Goal: Task Accomplishment & Management: Complete application form

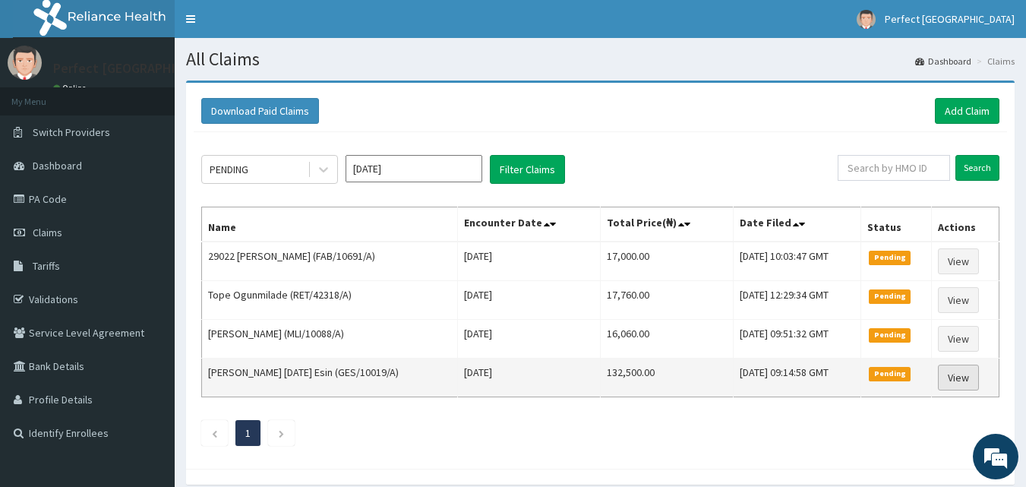
click at [964, 377] on link "View" at bounding box center [958, 377] width 41 height 26
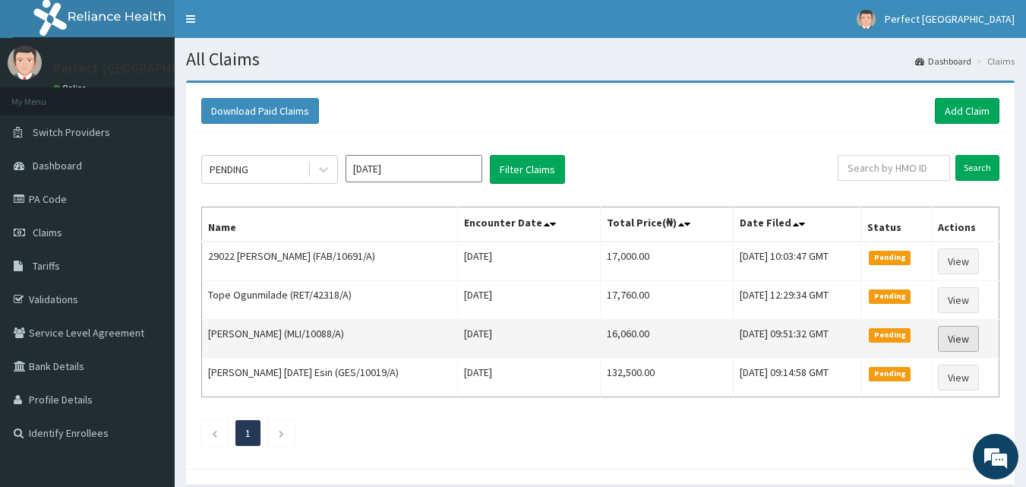
click at [956, 330] on link "View" at bounding box center [958, 339] width 41 height 26
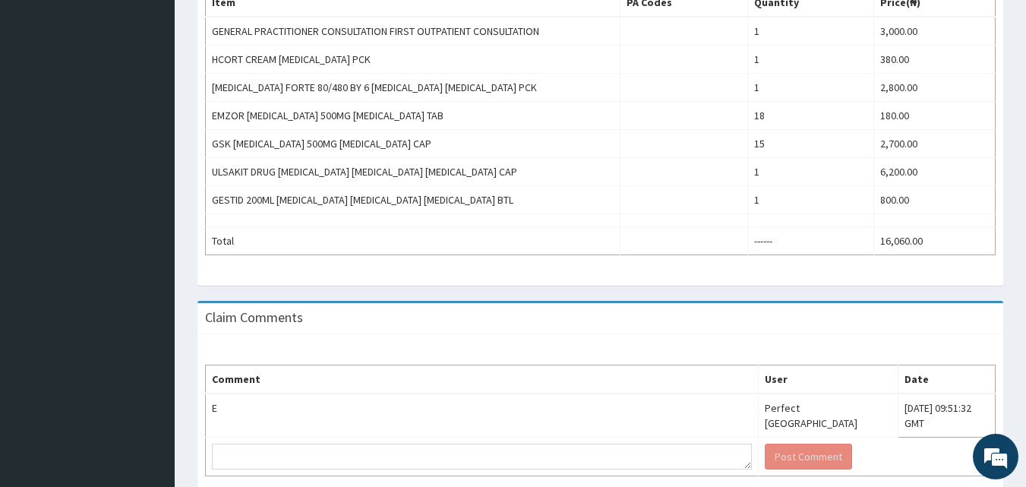
scroll to position [580, 0]
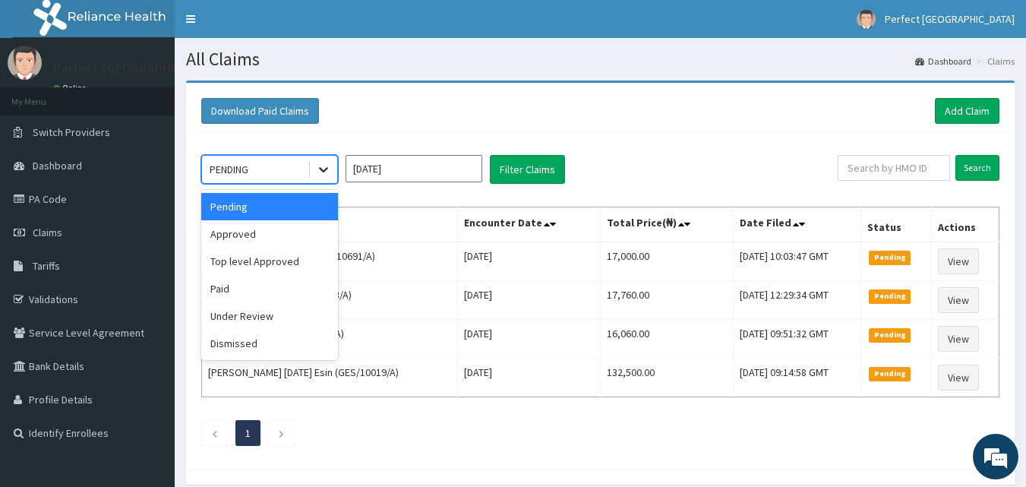
click at [317, 159] on div at bounding box center [323, 169] width 27 height 27
click at [254, 267] on div "Top level Approved" at bounding box center [269, 261] width 137 height 27
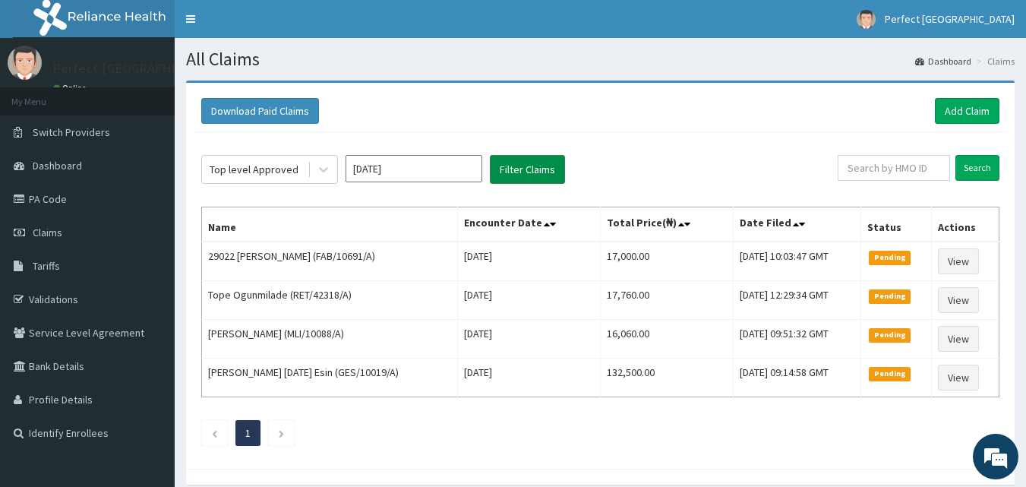
click at [544, 174] on button "Filter Claims" at bounding box center [527, 169] width 75 height 29
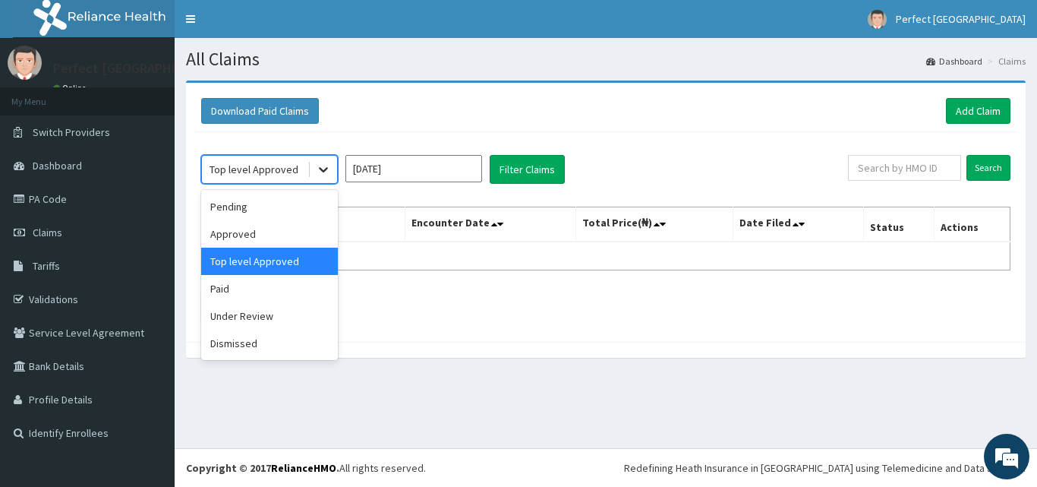
click at [316, 177] on icon at bounding box center [323, 169] width 15 height 15
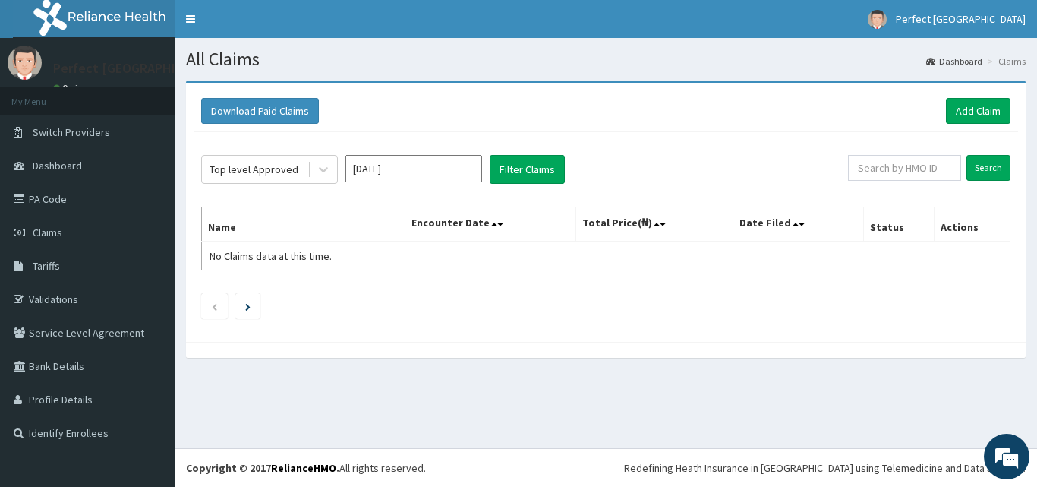
click at [658, 124] on div "Download Paid Claims Add Claim" at bounding box center [605, 111] width 809 height 26
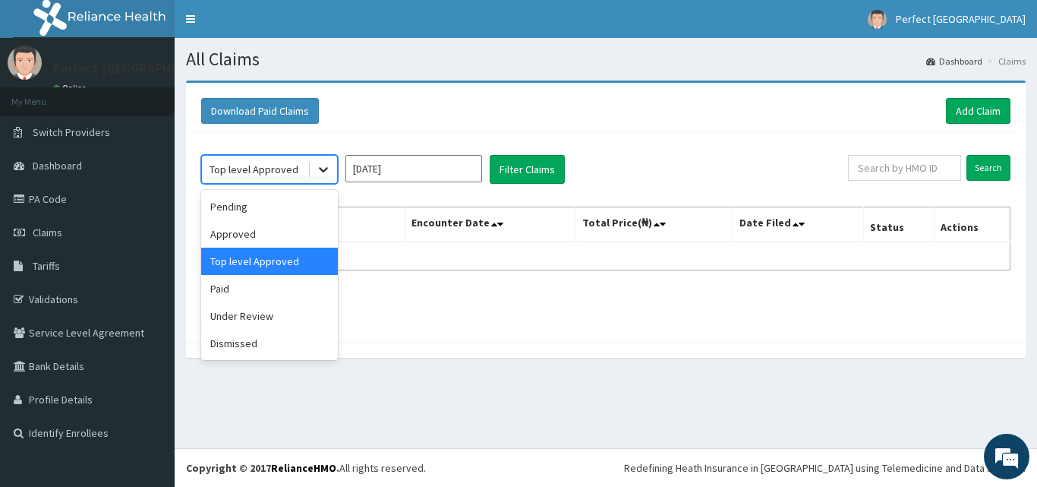
click at [330, 163] on icon at bounding box center [323, 169] width 15 height 15
click at [230, 350] on div "Dismissed" at bounding box center [269, 343] width 137 height 27
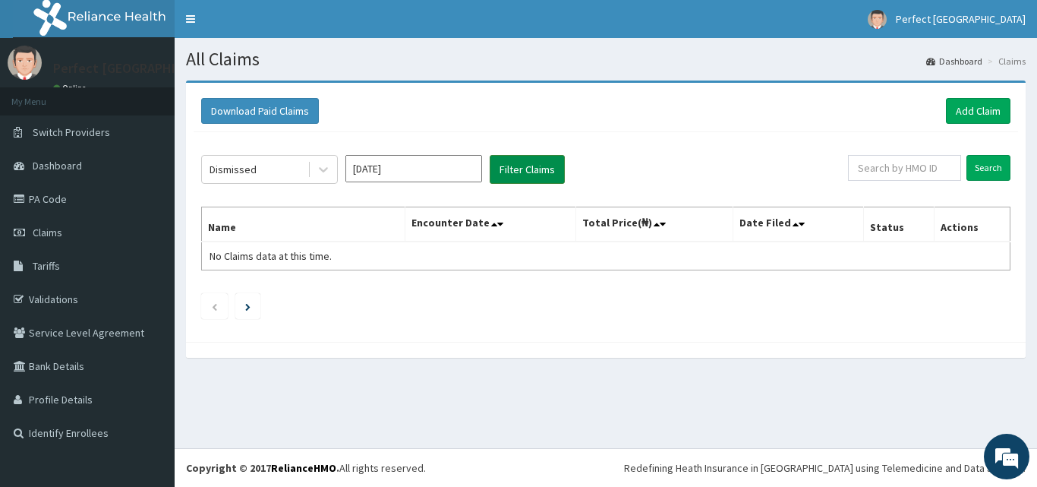
click at [538, 178] on button "Filter Claims" at bounding box center [527, 169] width 75 height 29
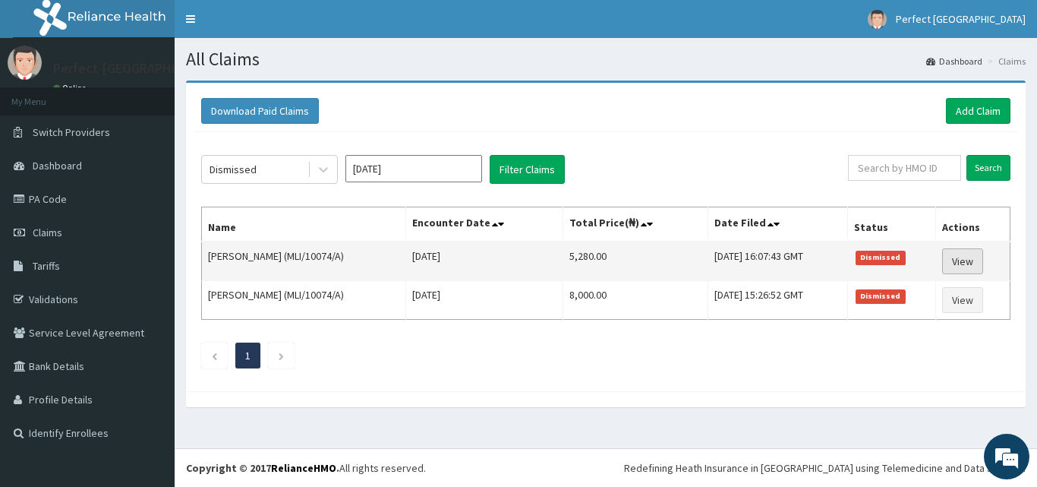
click at [961, 258] on link "View" at bounding box center [962, 261] width 41 height 26
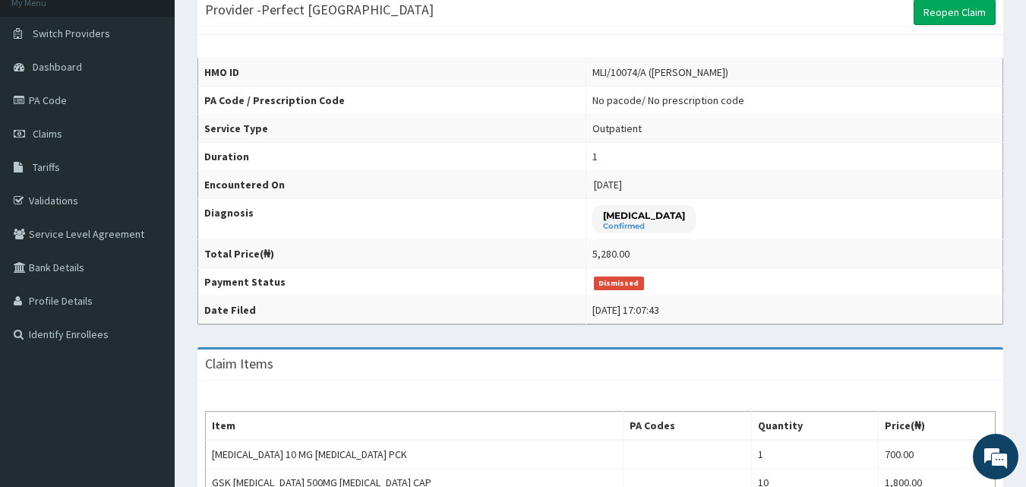
scroll to position [524, 0]
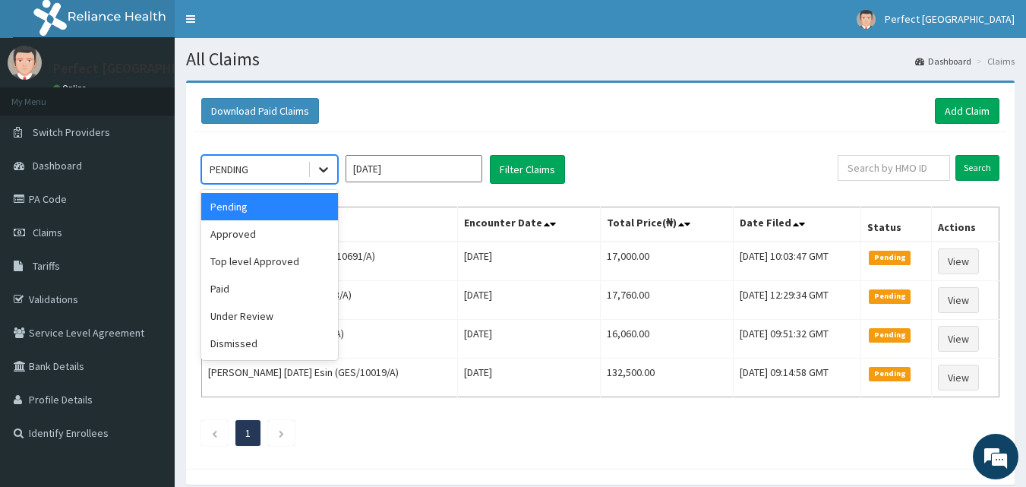
click at [327, 180] on div at bounding box center [323, 169] width 27 height 27
click at [276, 307] on div "Under Review" at bounding box center [269, 315] width 137 height 27
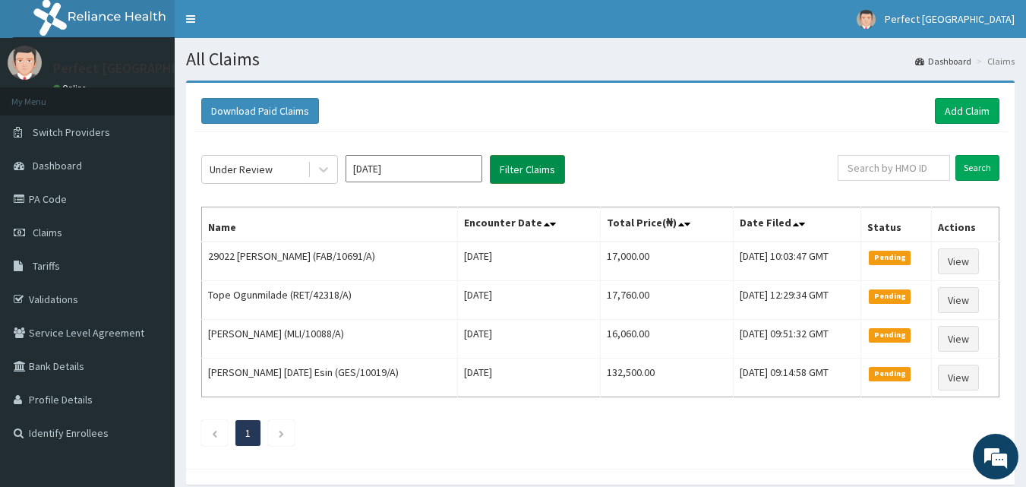
click at [528, 172] on button "Filter Claims" at bounding box center [527, 169] width 75 height 29
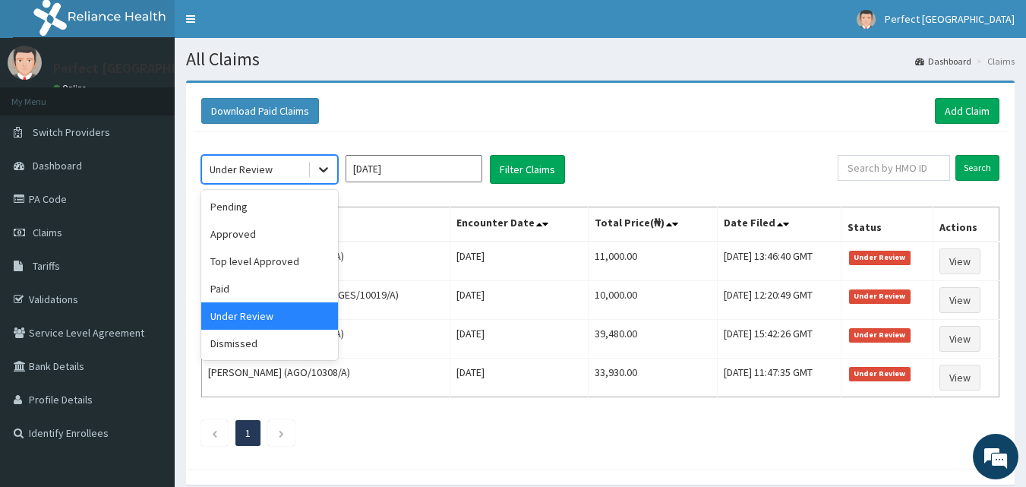
click at [317, 166] on icon at bounding box center [323, 169] width 15 height 15
click at [263, 350] on div "Dismissed" at bounding box center [269, 343] width 137 height 27
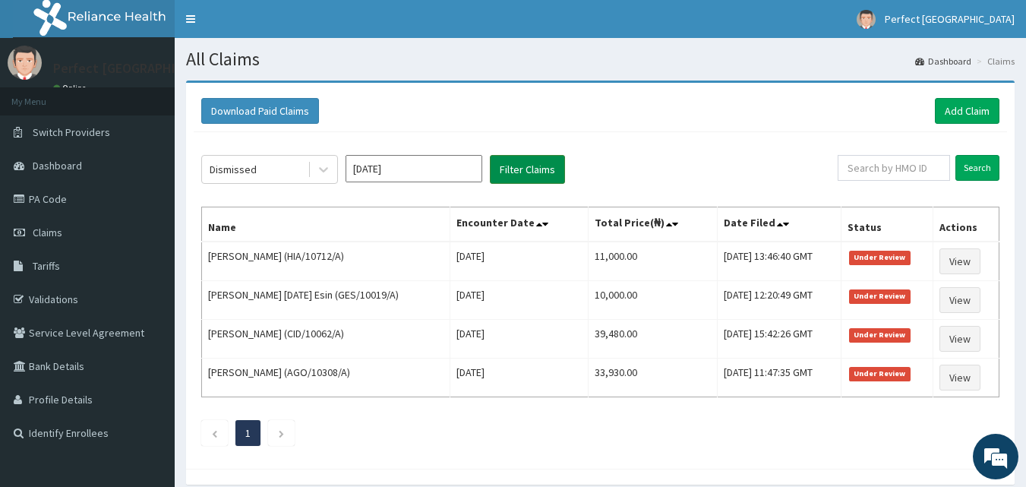
click at [536, 168] on button "Filter Claims" at bounding box center [527, 169] width 75 height 29
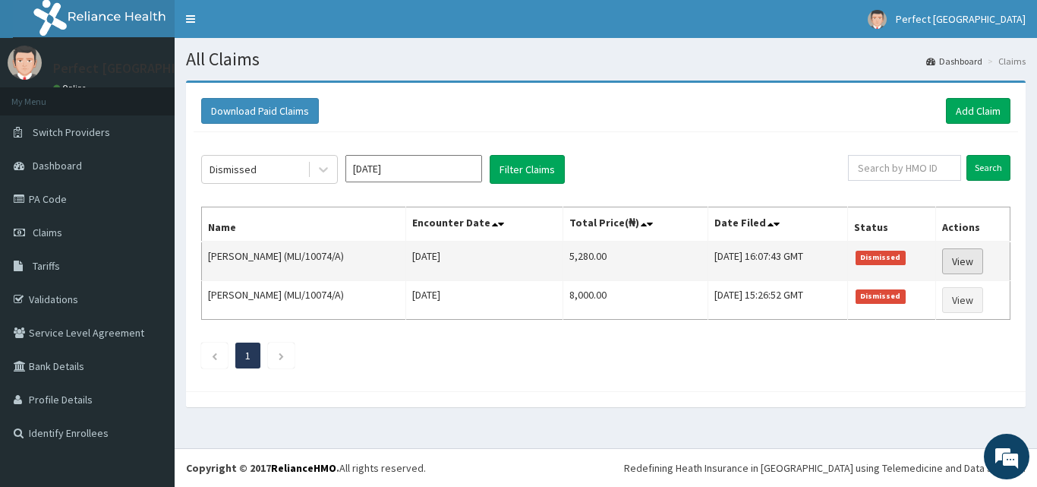
click at [970, 258] on link "View" at bounding box center [962, 261] width 41 height 26
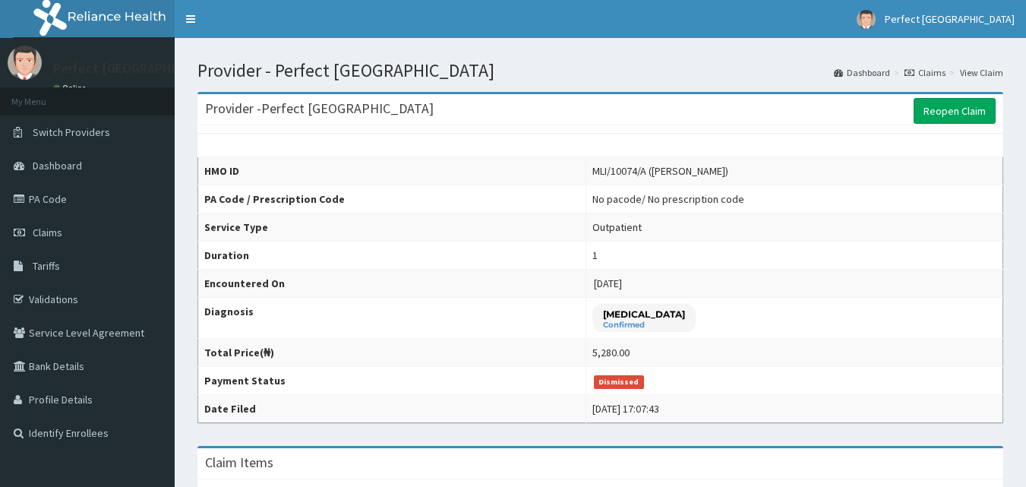
scroll to position [425, 0]
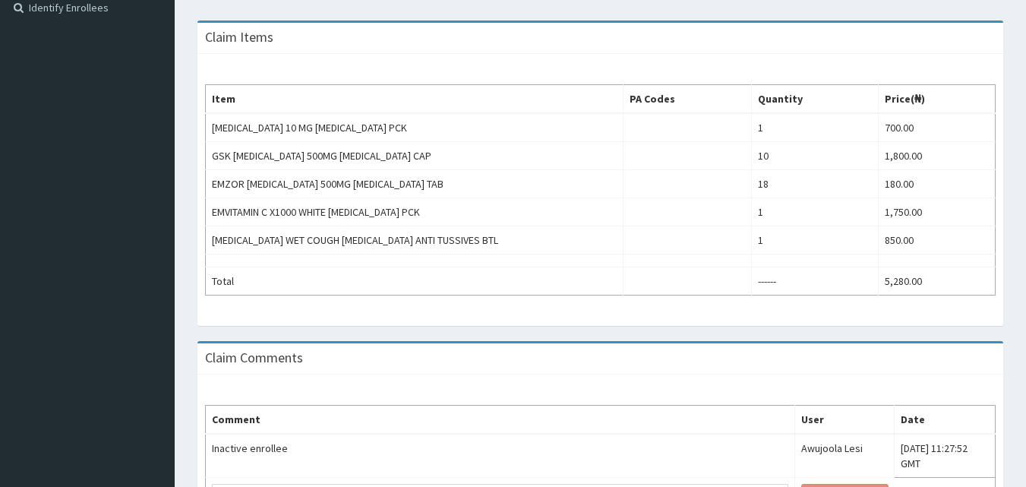
click at [1026, 355] on html "R EL Toggle navigation [GEOGRAPHIC_DATA] Perfect [GEOGRAPHIC_DATA] - [EMAIL_ADD…" at bounding box center [513, 88] width 1026 height 1026
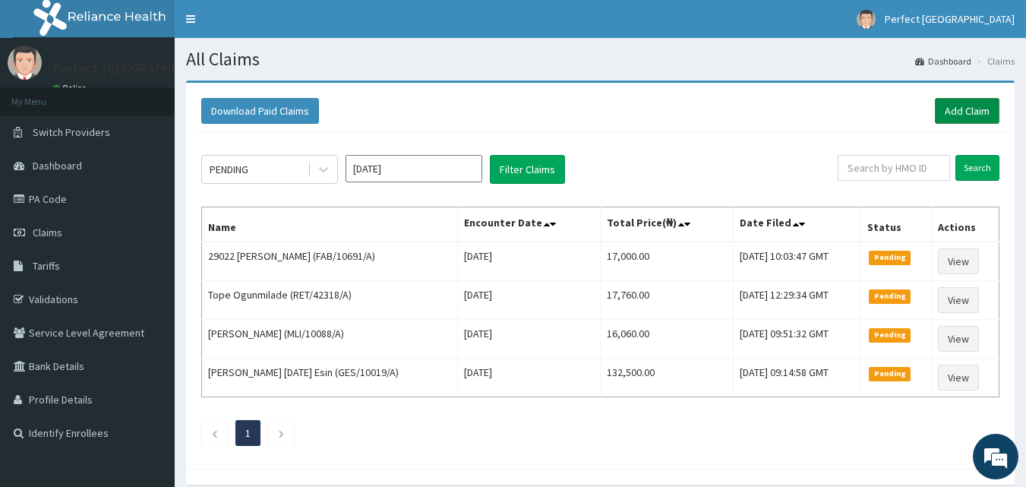
click at [954, 113] on link "Add Claim" at bounding box center [967, 111] width 65 height 26
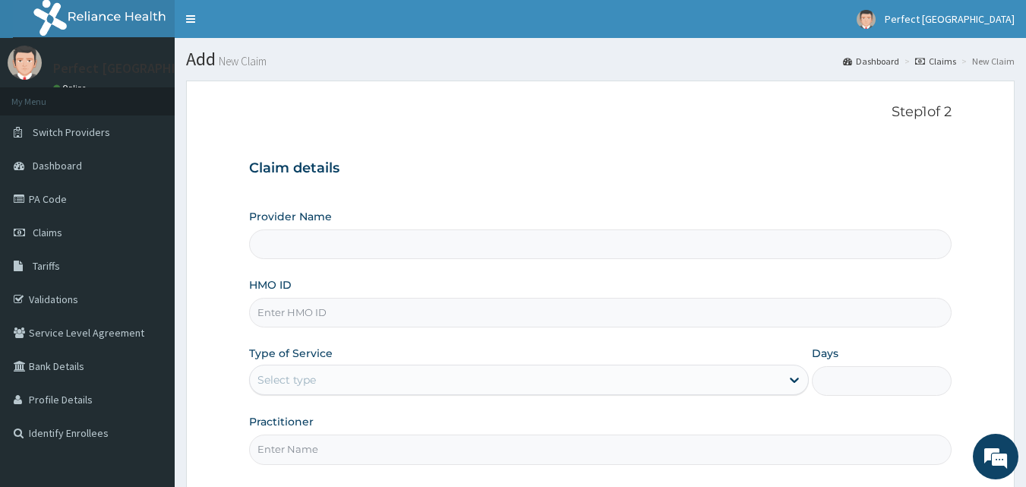
type input "Perfect [GEOGRAPHIC_DATA]"
click at [488, 308] on input "HMO ID" at bounding box center [600, 313] width 703 height 30
type input "FAB/10691/A"
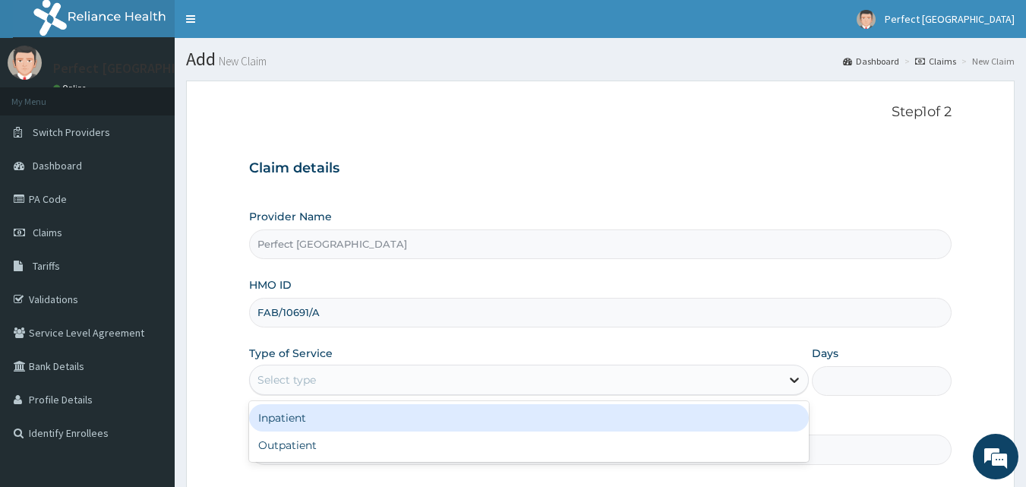
click at [796, 374] on icon at bounding box center [794, 379] width 15 height 15
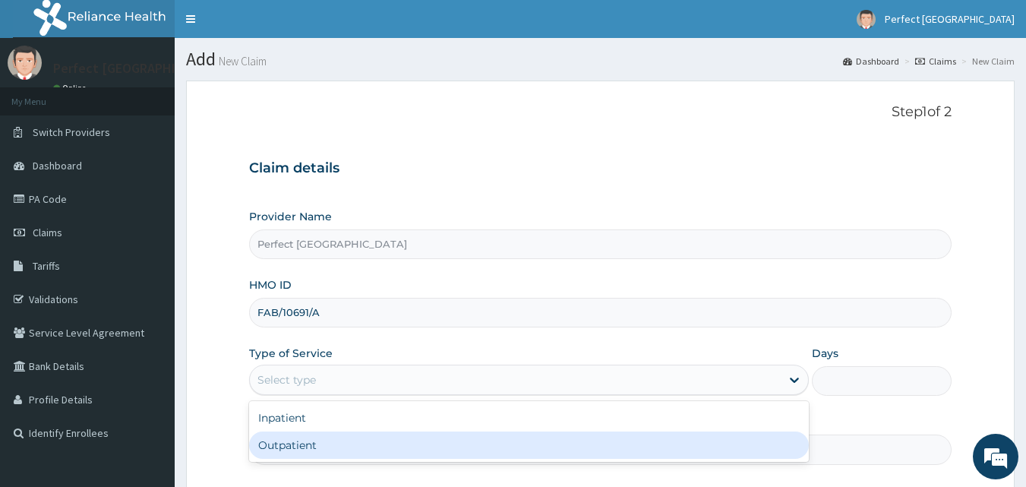
click at [767, 433] on div "Outpatient" at bounding box center [529, 444] width 560 height 27
type input "1"
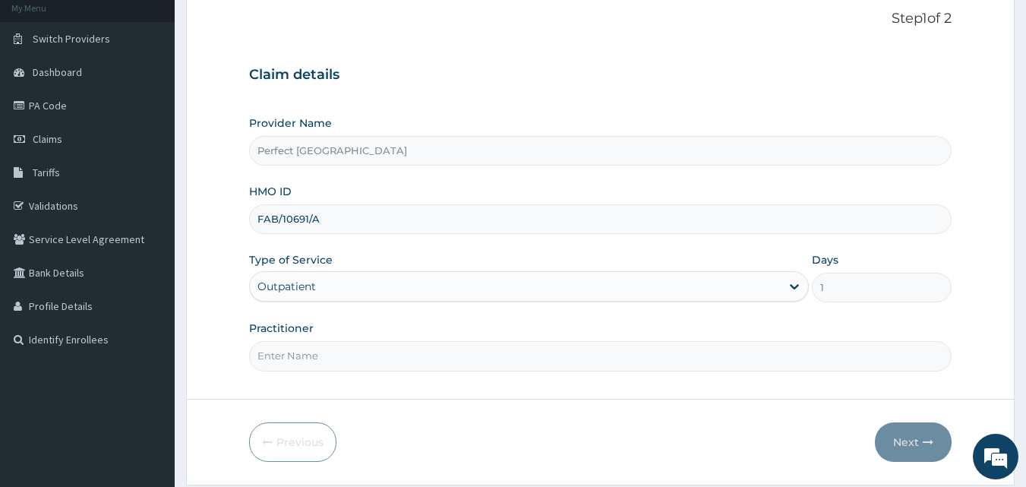
scroll to position [142, 0]
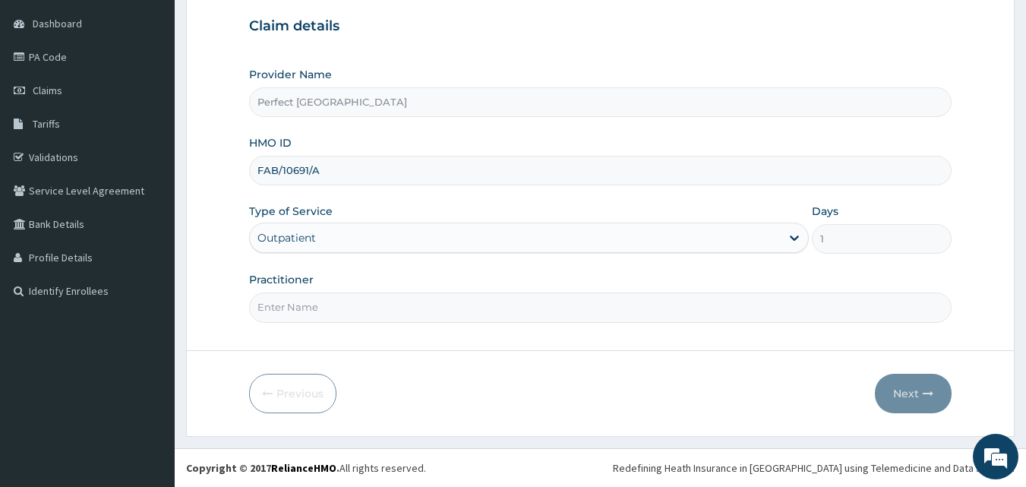
click at [396, 308] on input "Practitioner" at bounding box center [600, 307] width 703 height 30
type input "d"
type input "DR ITIVE"
click at [910, 387] on button "Next" at bounding box center [913, 393] width 77 height 39
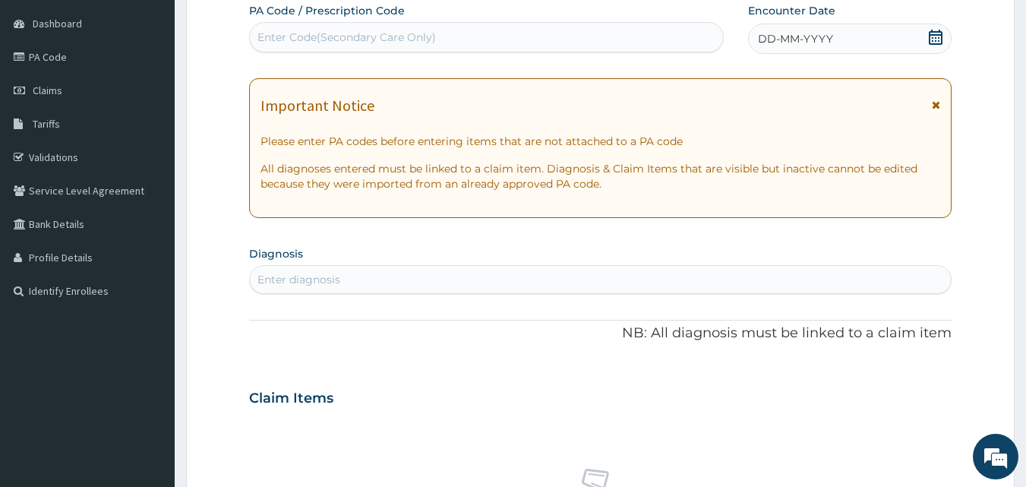
click at [932, 36] on icon at bounding box center [935, 37] width 15 height 15
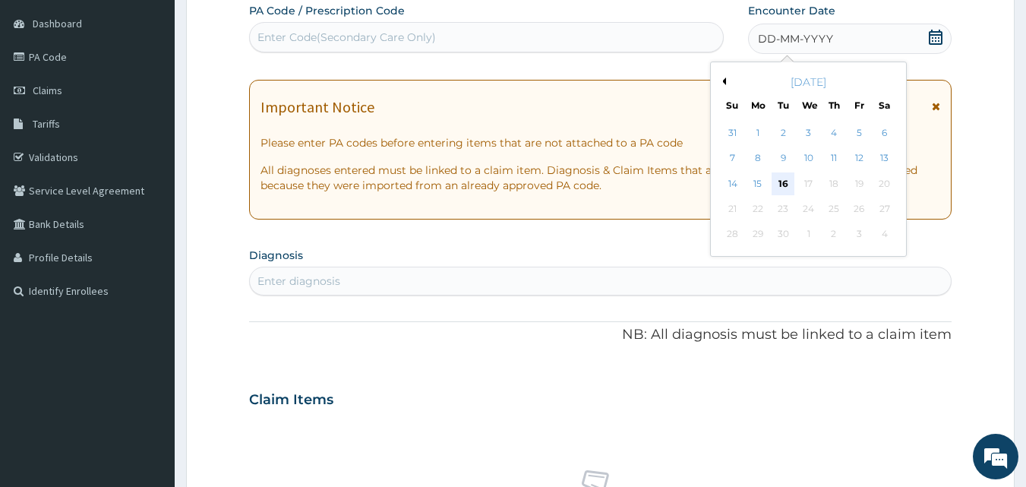
click at [783, 177] on div "16" at bounding box center [783, 183] width 23 height 23
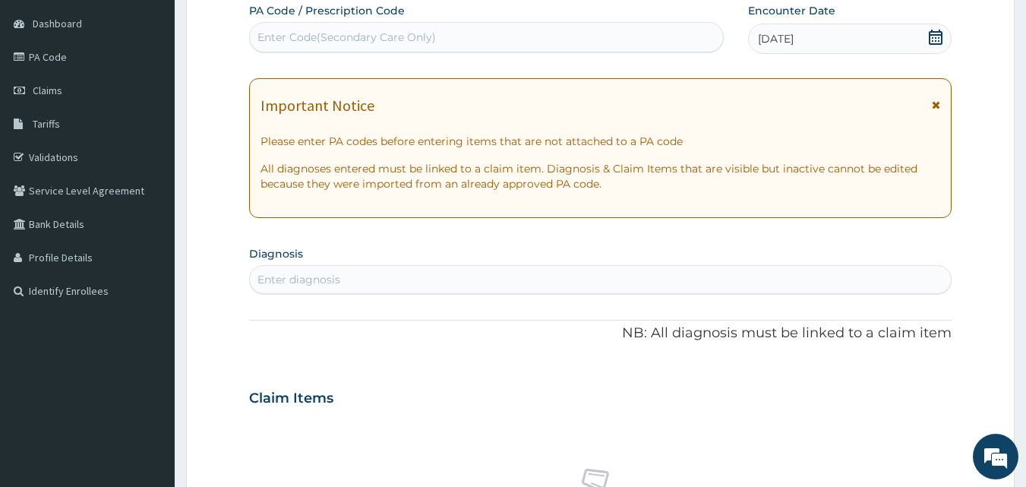
click at [926, 103] on div "Important Notice" at bounding box center [600, 109] width 680 height 24
click at [936, 106] on icon at bounding box center [936, 104] width 8 height 11
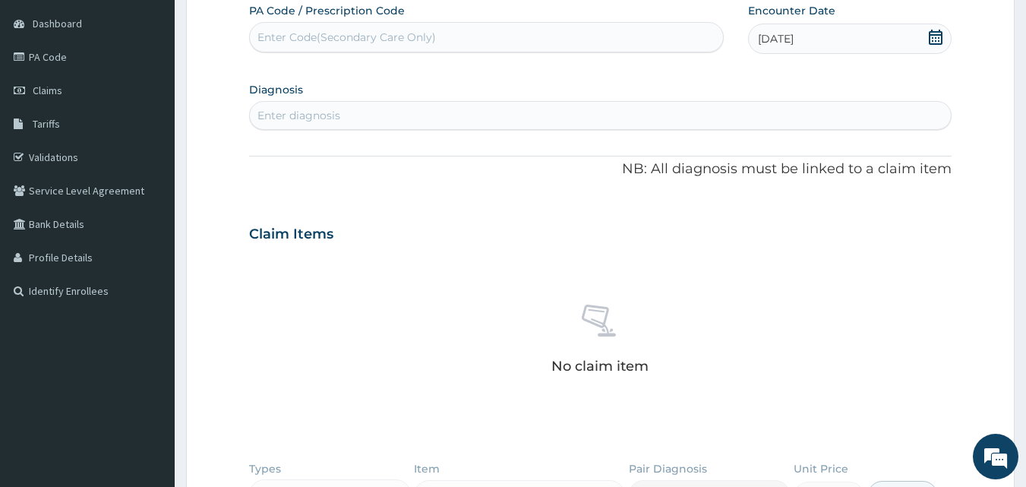
click at [744, 115] on div "Enter diagnosis" at bounding box center [601, 115] width 702 height 24
type input "CYST"
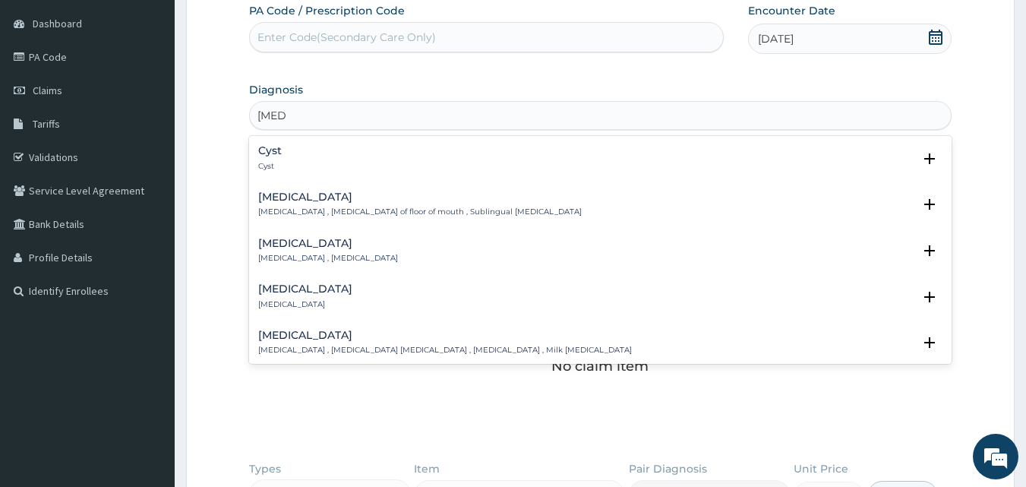
click at [292, 248] on h4 "Cystitis" at bounding box center [328, 243] width 140 height 11
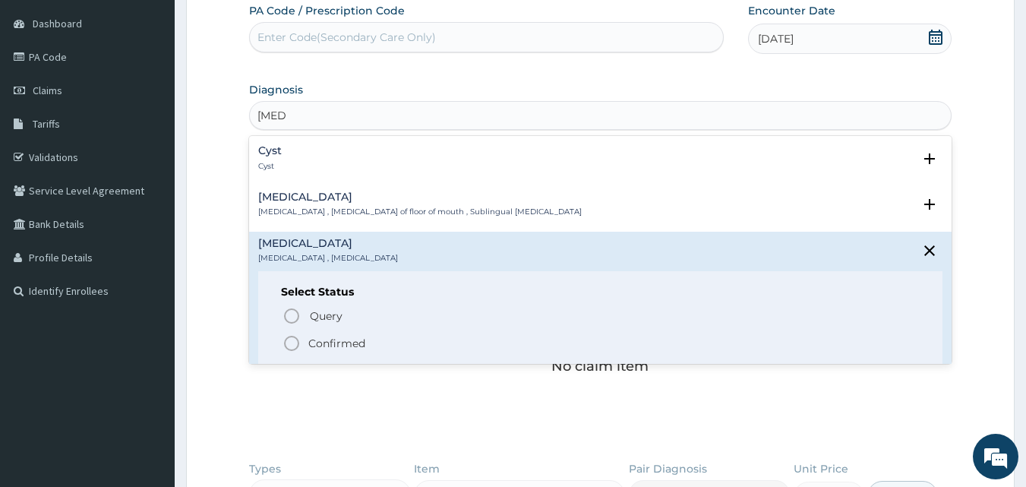
click at [289, 338] on icon "status option filled" at bounding box center [291, 343] width 18 height 18
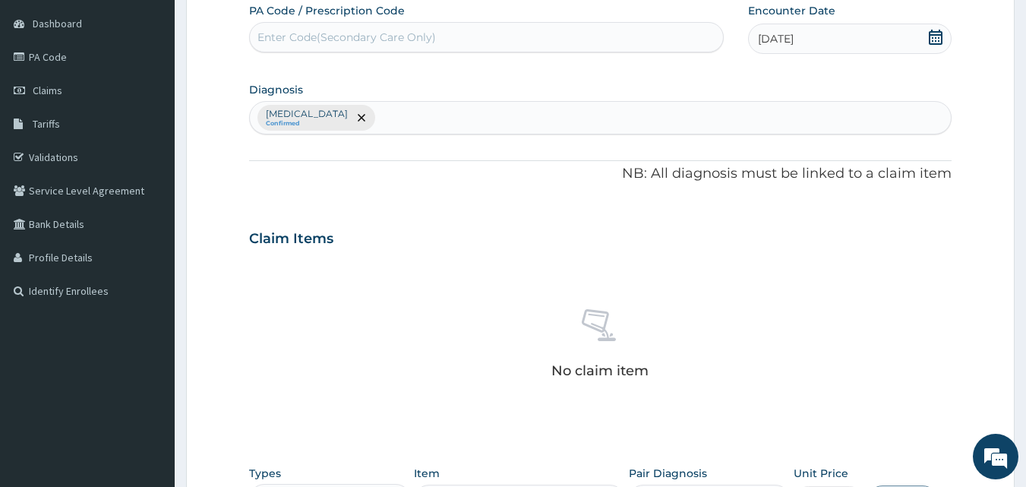
scroll to position [444, 0]
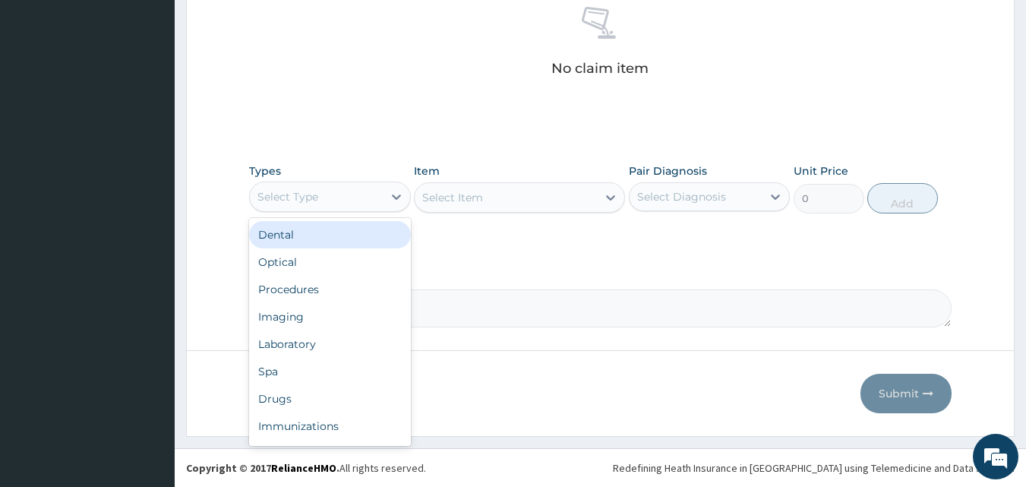
click at [397, 211] on div "Select Type" at bounding box center [330, 196] width 162 height 30
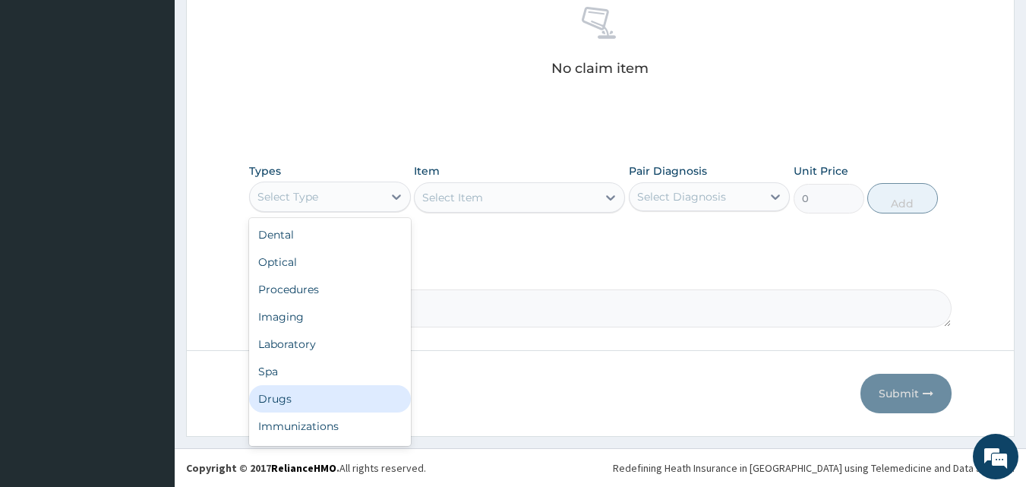
click at [345, 390] on div "Drugs" at bounding box center [330, 398] width 162 height 27
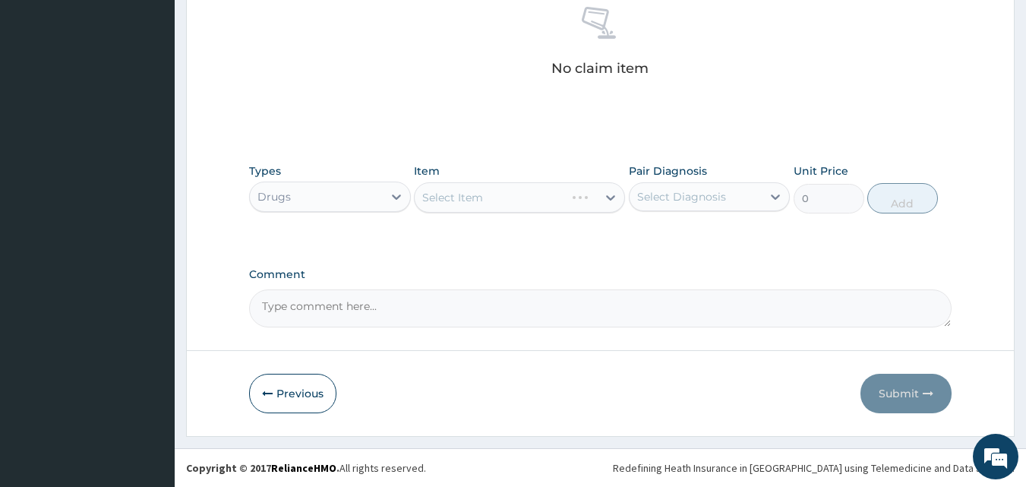
click at [610, 197] on div "Select Item" at bounding box center [519, 197] width 211 height 30
click at [610, 197] on icon at bounding box center [610, 197] width 15 height 15
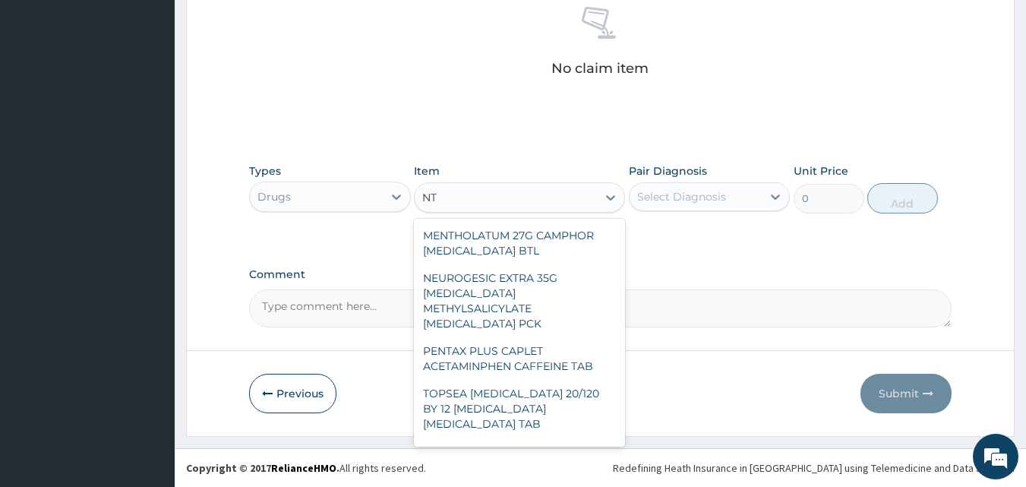
type input "N"
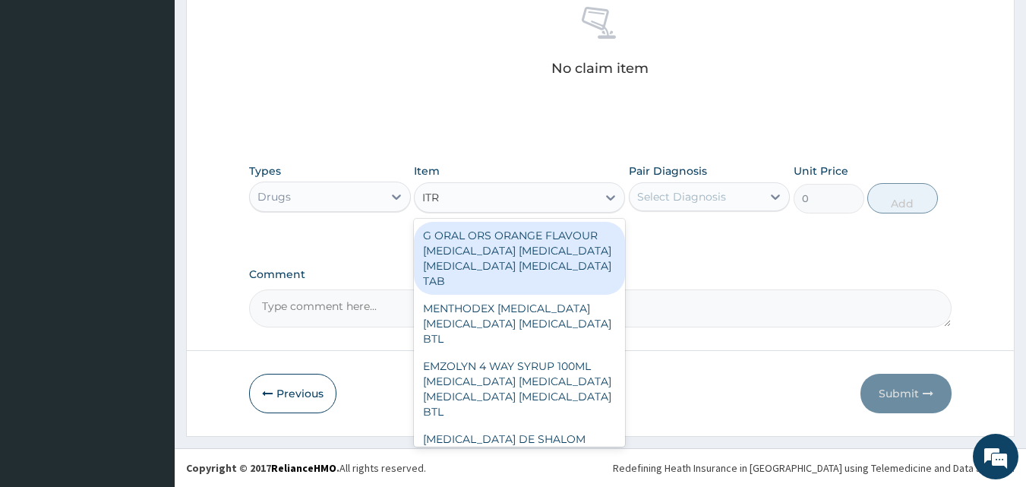
type input "ITRO"
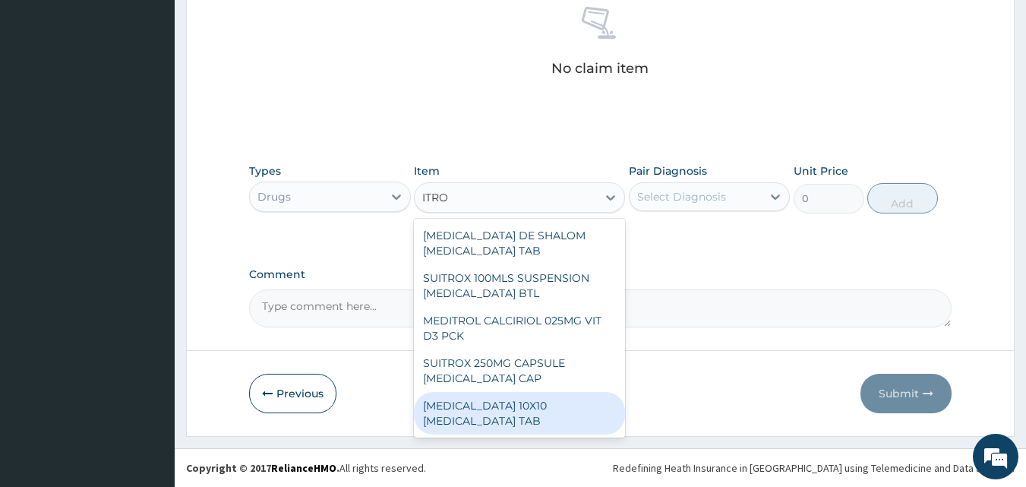
click at [531, 410] on div "NITROFURANTOIN 10X10 NITROFURANTOIN TAB" at bounding box center [519, 413] width 211 height 43
type input "230"
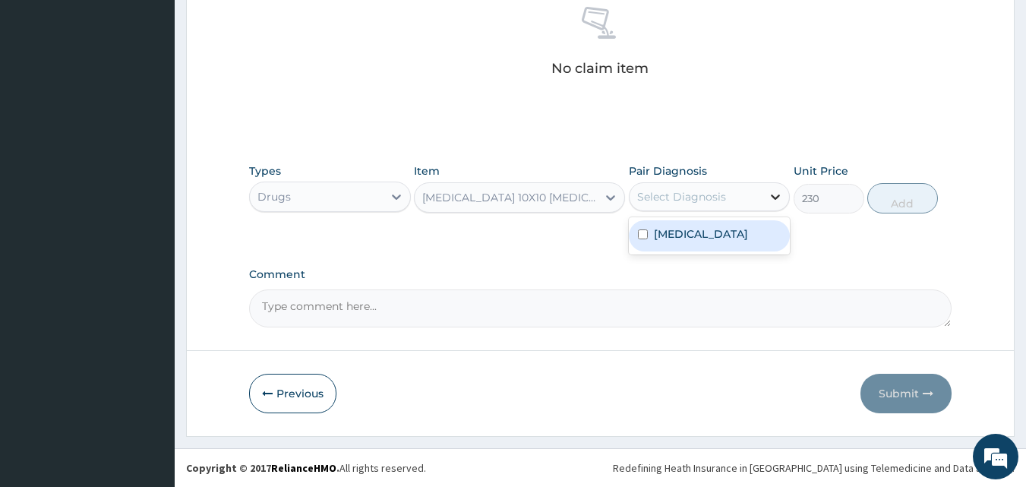
click at [772, 199] on icon at bounding box center [775, 196] width 15 height 15
click at [645, 233] on input "checkbox" at bounding box center [643, 234] width 10 height 10
checkbox input "true"
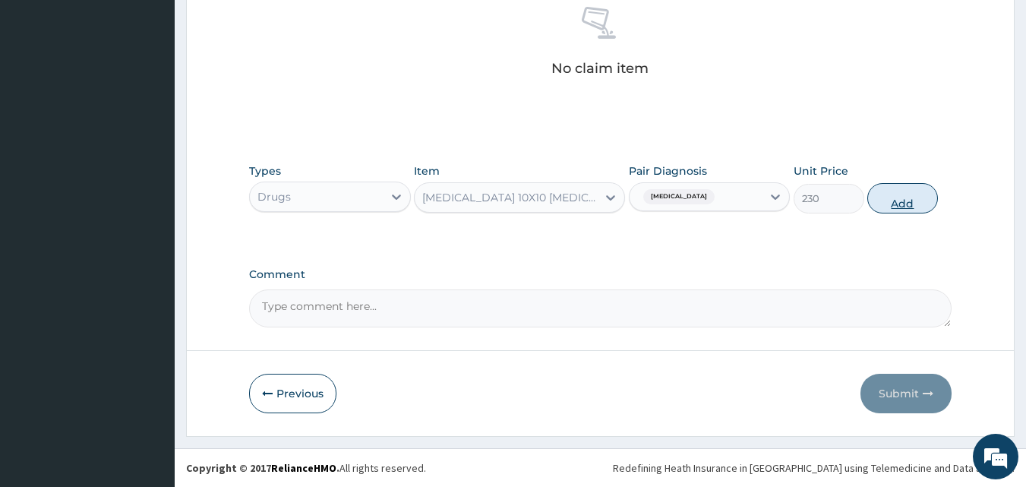
click at [880, 205] on button "Add" at bounding box center [902, 198] width 71 height 30
type input "0"
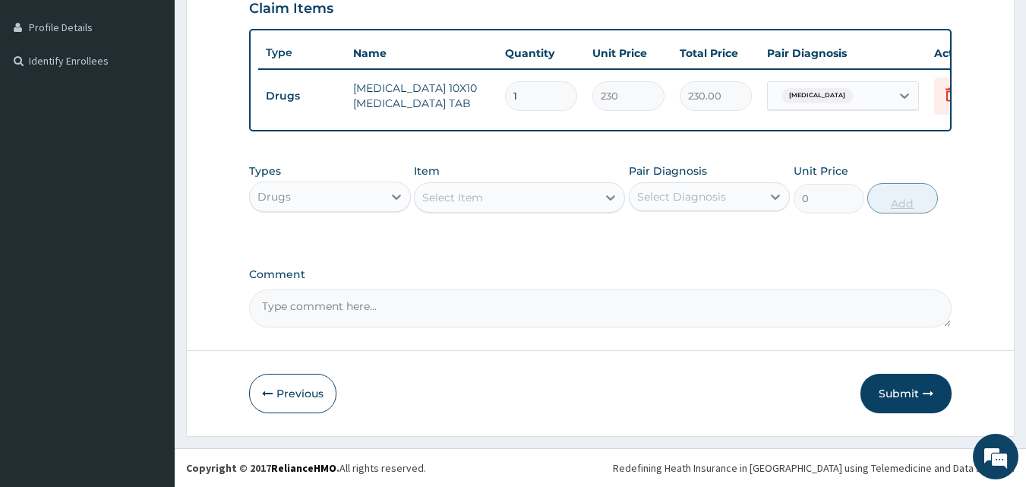
scroll to position [383, 0]
click at [614, 200] on icon at bounding box center [610, 197] width 15 height 15
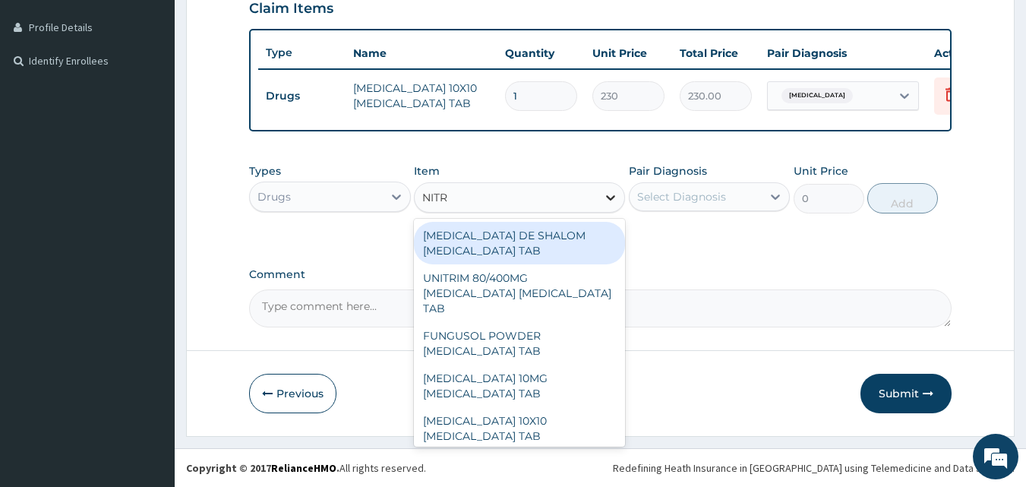
type input "NITRO"
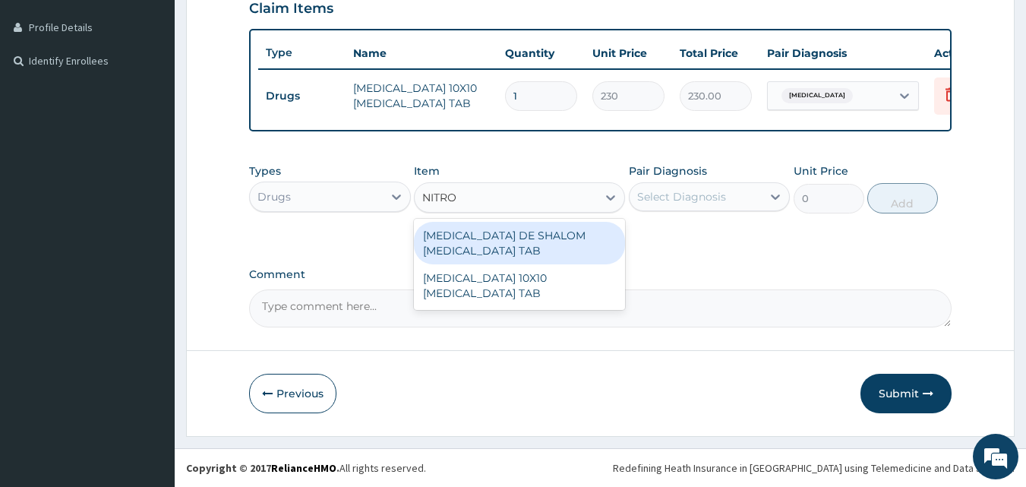
click at [554, 237] on div "NITROFURANTOIN DE SHALOM NITROFURANTOIN TAB" at bounding box center [519, 243] width 211 height 43
type input "250"
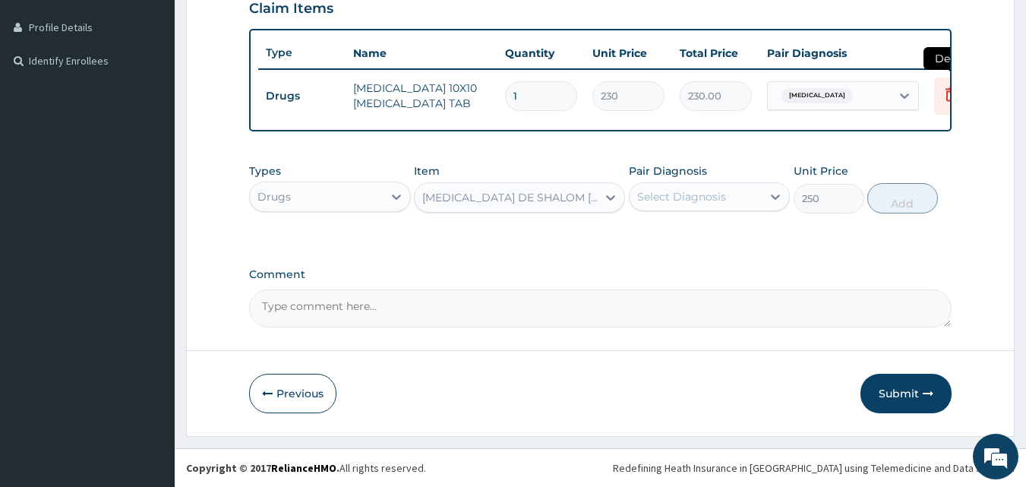
click at [940, 83] on icon at bounding box center [950, 95] width 33 height 37
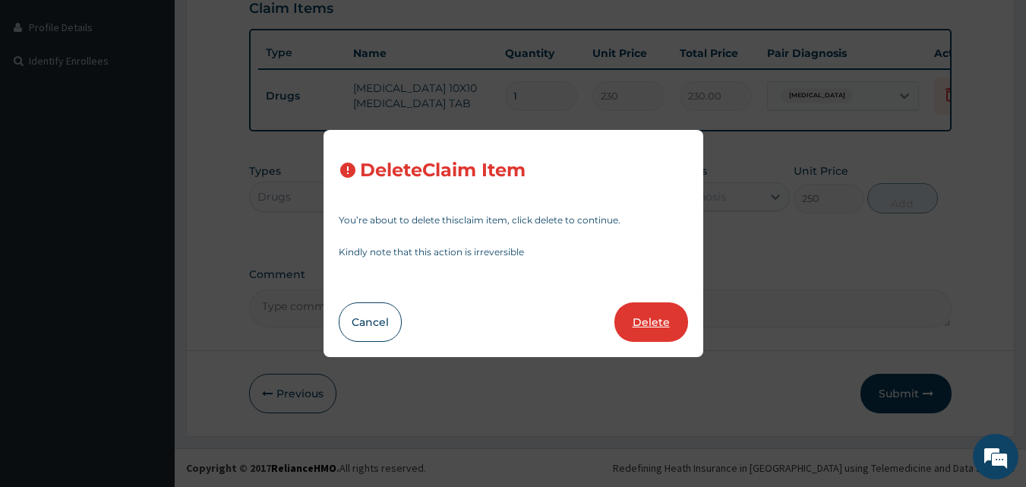
click at [645, 321] on button "Delete" at bounding box center [651, 321] width 74 height 39
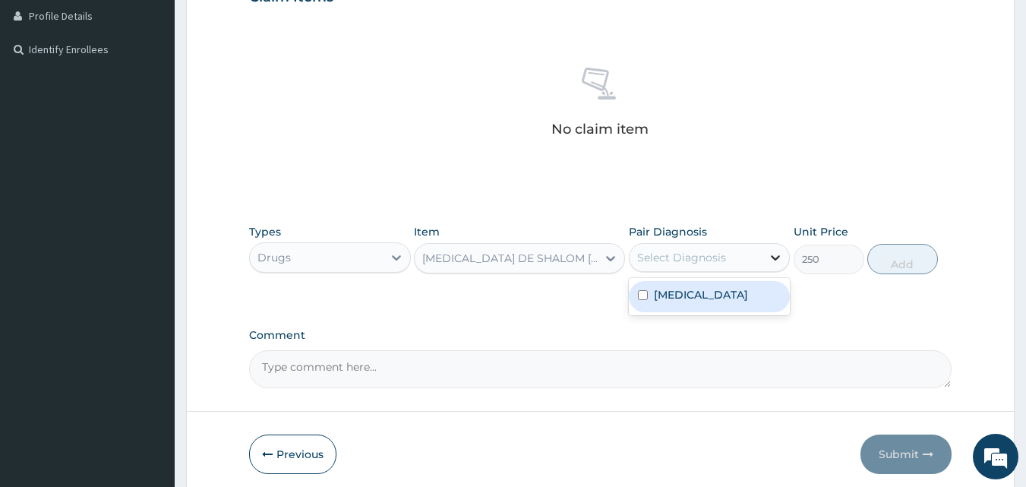
click at [778, 253] on icon at bounding box center [775, 257] width 15 height 15
click at [640, 292] on input "checkbox" at bounding box center [643, 295] width 10 height 10
checkbox input "true"
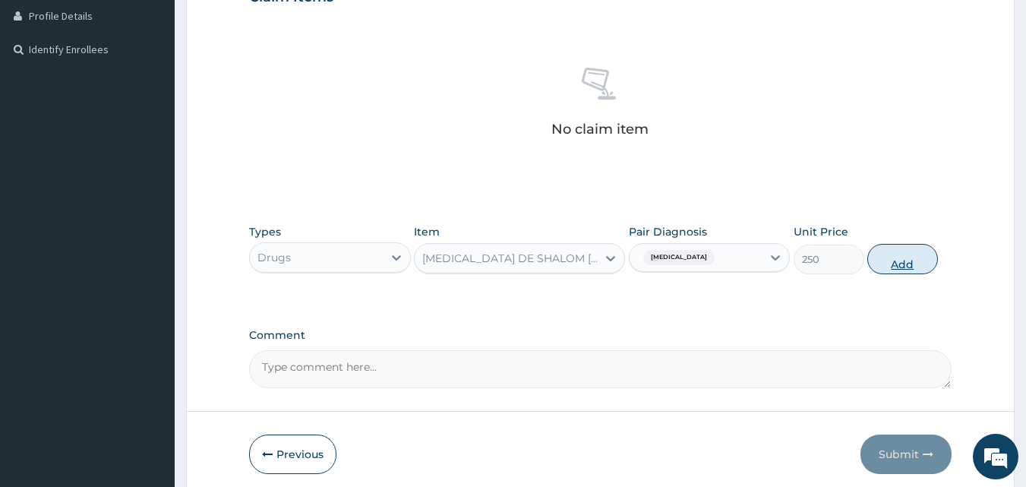
click at [900, 256] on button "Add" at bounding box center [902, 259] width 71 height 30
type input "0"
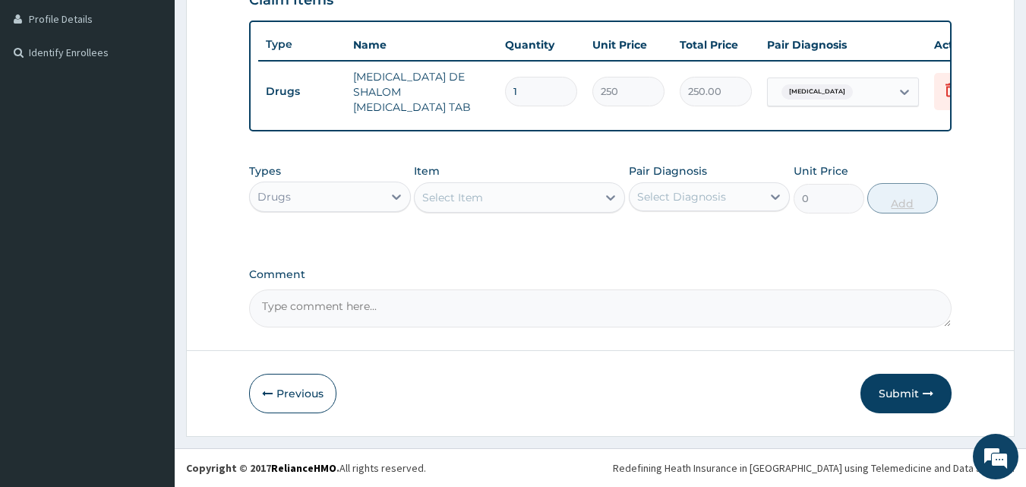
type input "14"
type input "3500.00"
type input "14"
click at [626, 198] on div "Types Drugs Item Select Item Pair Diagnosis Select Diagnosis Unit Price 0 Add" at bounding box center [600, 188] width 703 height 65
click at [612, 205] on icon at bounding box center [610, 197] width 15 height 15
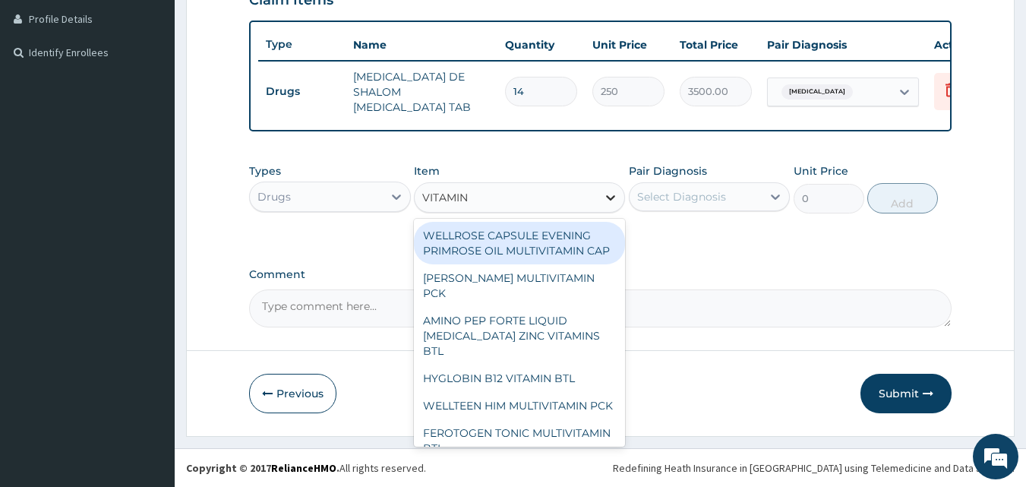
type input "VITAMIN C"
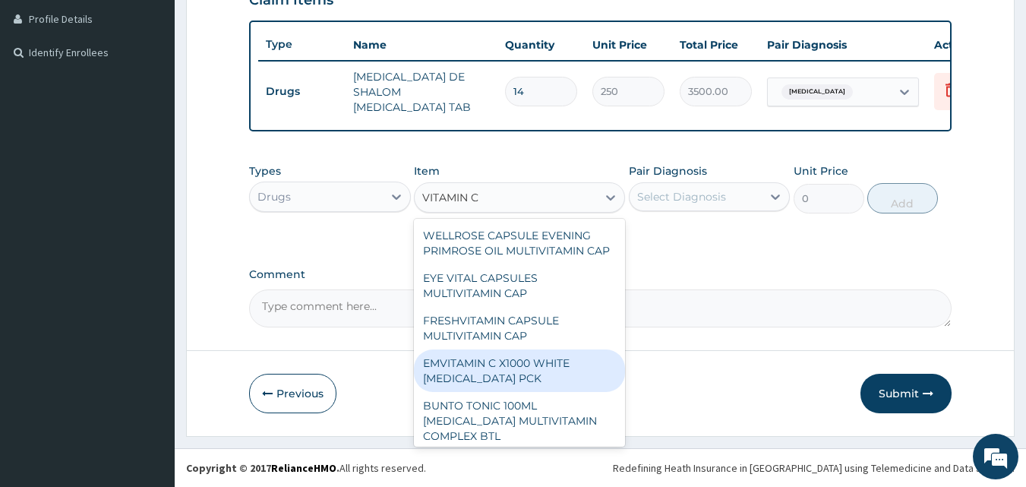
click at [539, 392] on div "EMVITAMIN C X1000 WHITE ASCORBIC ACID PCK" at bounding box center [519, 370] width 211 height 43
type input "1750"
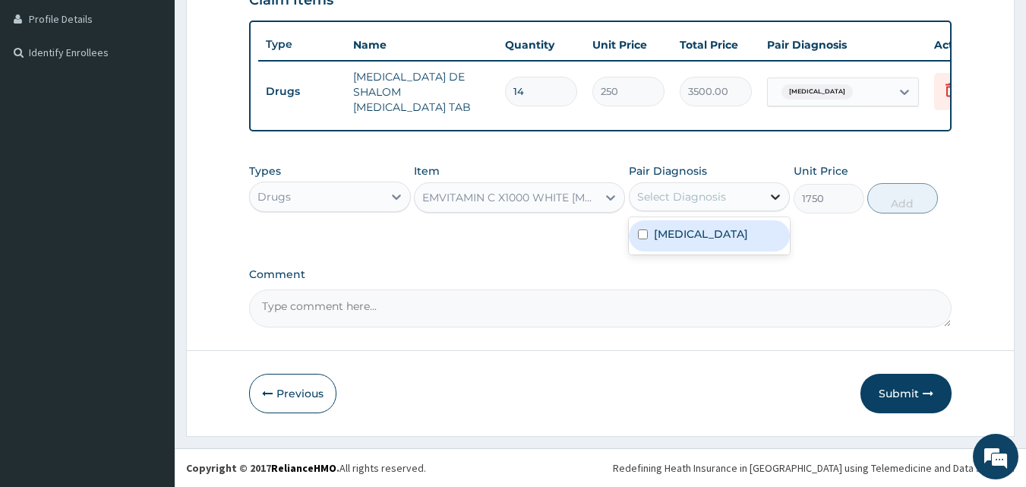
click at [769, 204] on icon at bounding box center [775, 196] width 15 height 15
click at [639, 239] on input "checkbox" at bounding box center [643, 234] width 10 height 10
checkbox input "true"
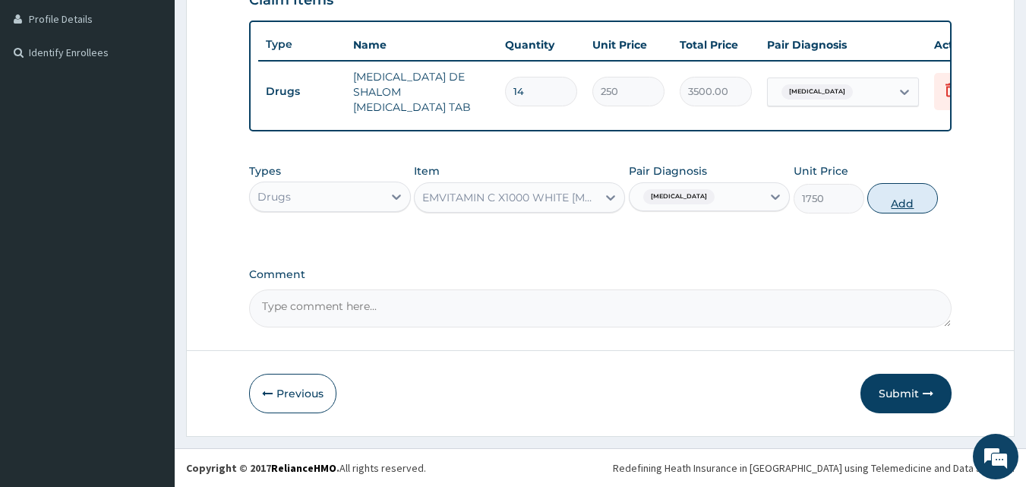
click at [886, 212] on button "Add" at bounding box center [902, 198] width 71 height 30
type input "0"
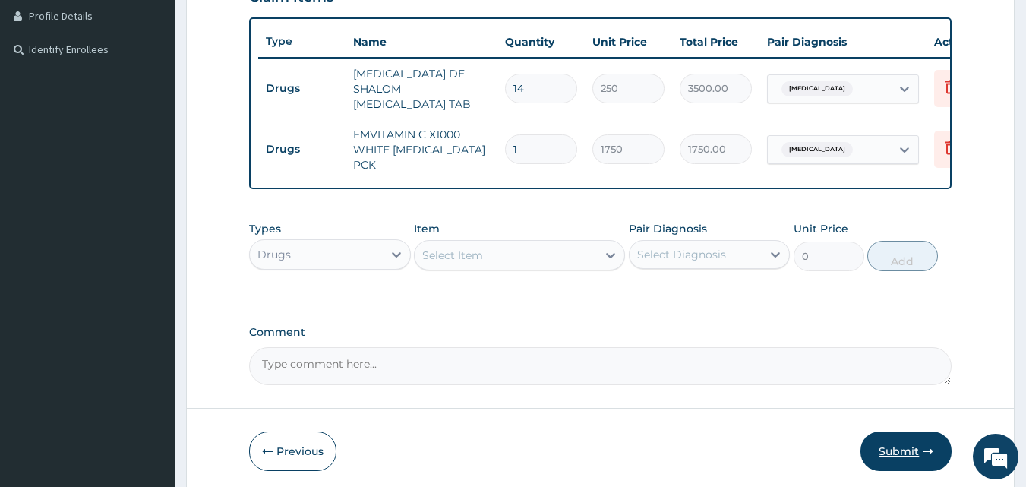
click at [888, 455] on button "Submit" at bounding box center [905, 450] width 91 height 39
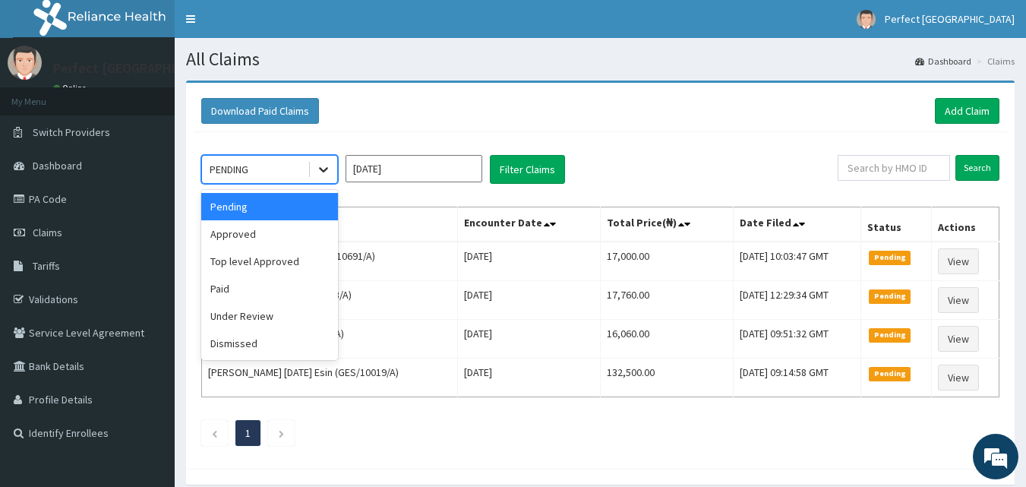
click at [330, 176] on icon at bounding box center [323, 169] width 15 height 15
click at [291, 240] on div "Approved" at bounding box center [269, 233] width 137 height 27
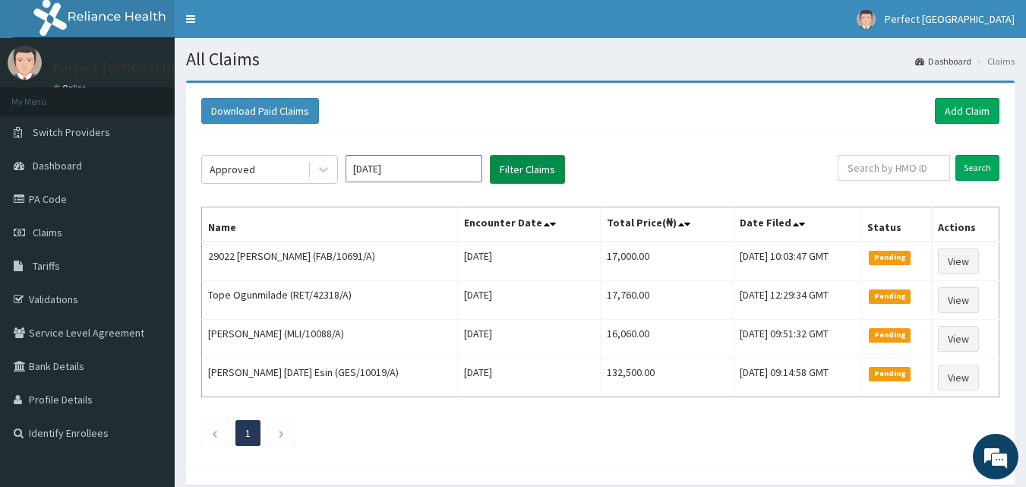
click at [516, 171] on button "Filter Claims" at bounding box center [527, 169] width 75 height 29
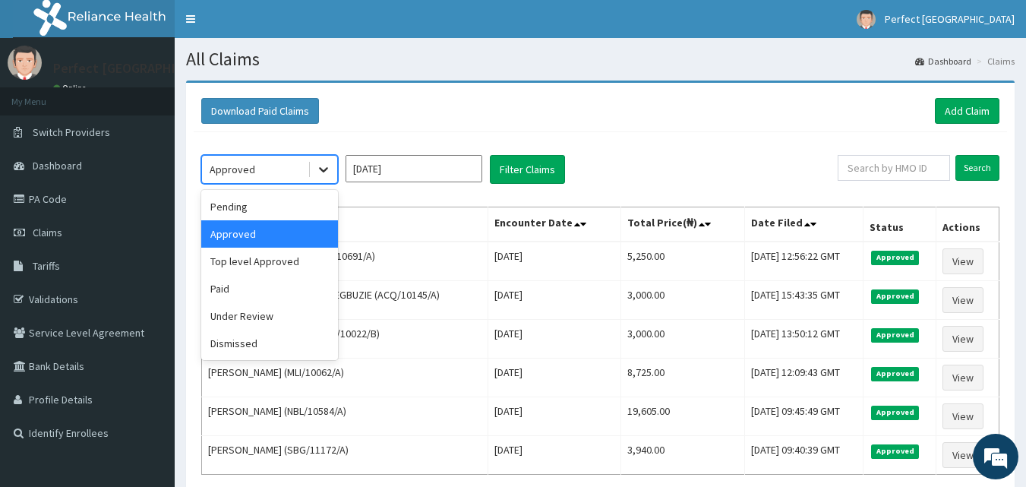
click at [312, 175] on div at bounding box center [323, 169] width 27 height 27
click at [293, 197] on div "Pending" at bounding box center [269, 206] width 137 height 27
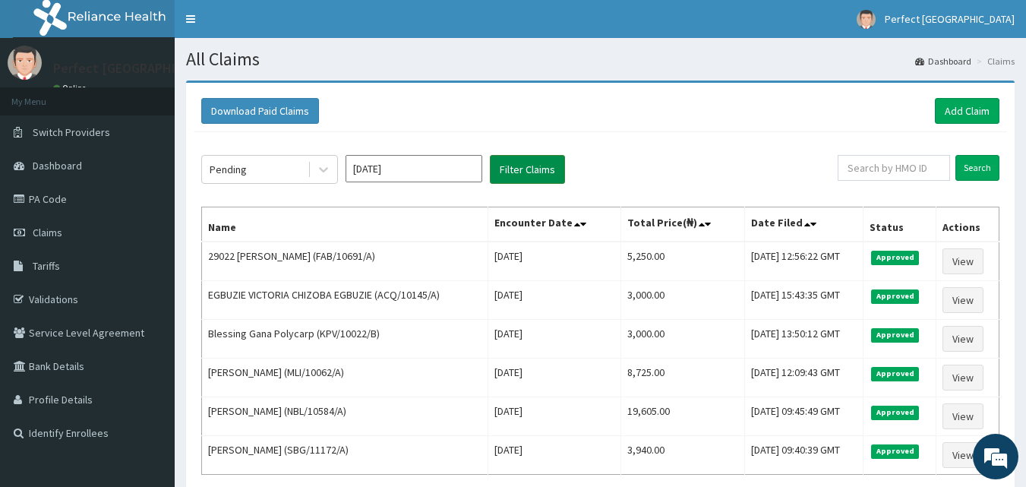
click at [536, 169] on button "Filter Claims" at bounding box center [527, 169] width 75 height 29
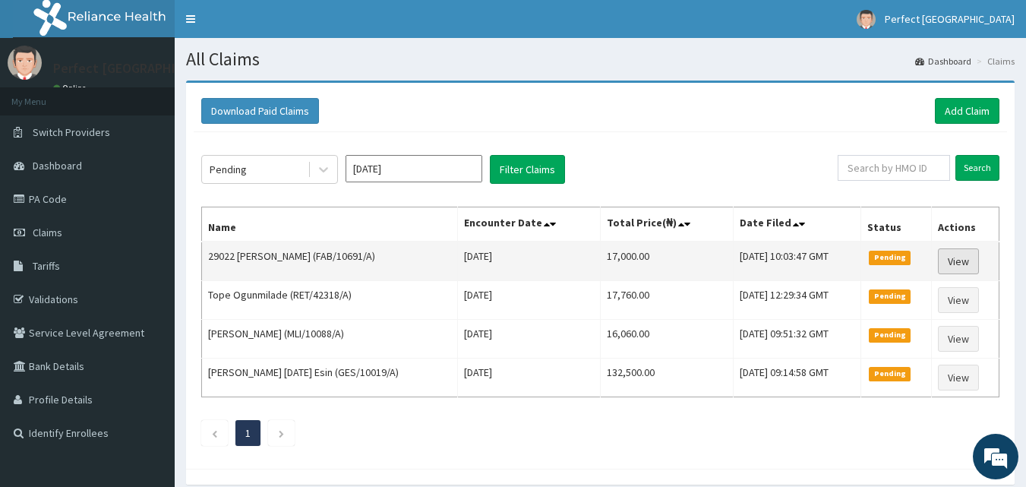
click at [970, 260] on link "View" at bounding box center [958, 261] width 41 height 26
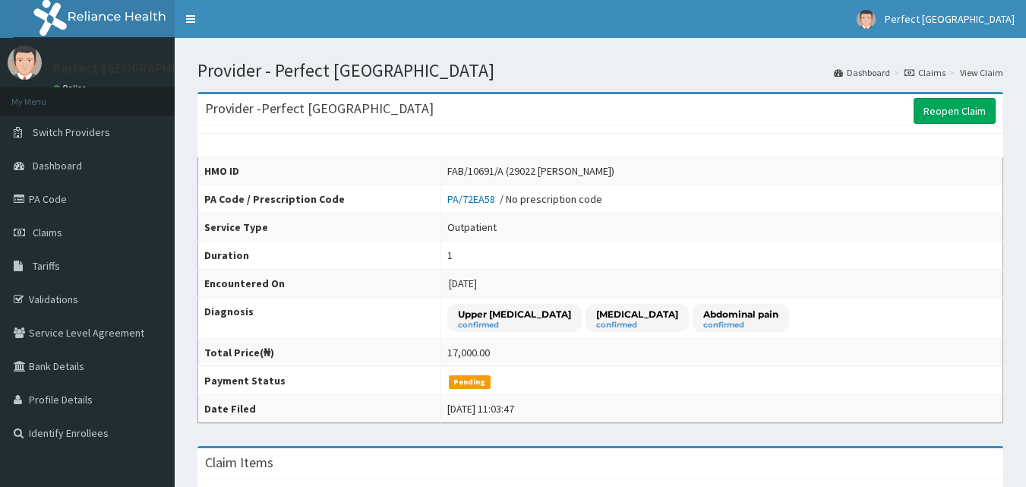
scroll to position [425, 0]
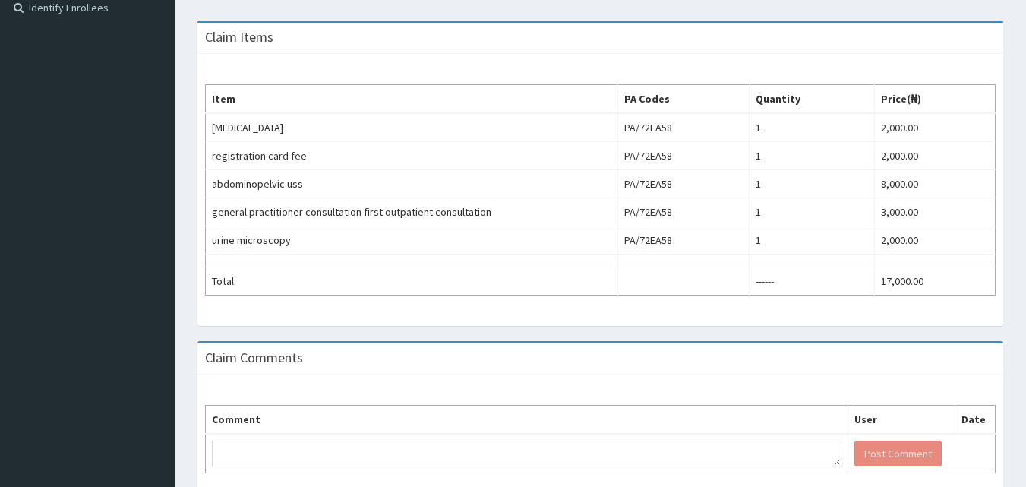
click at [1026, 371] on html "R EL Toggle navigation [GEOGRAPHIC_DATA] Perfect [GEOGRAPHIC_DATA] - [EMAIL_ADD…" at bounding box center [513, 66] width 1026 height 983
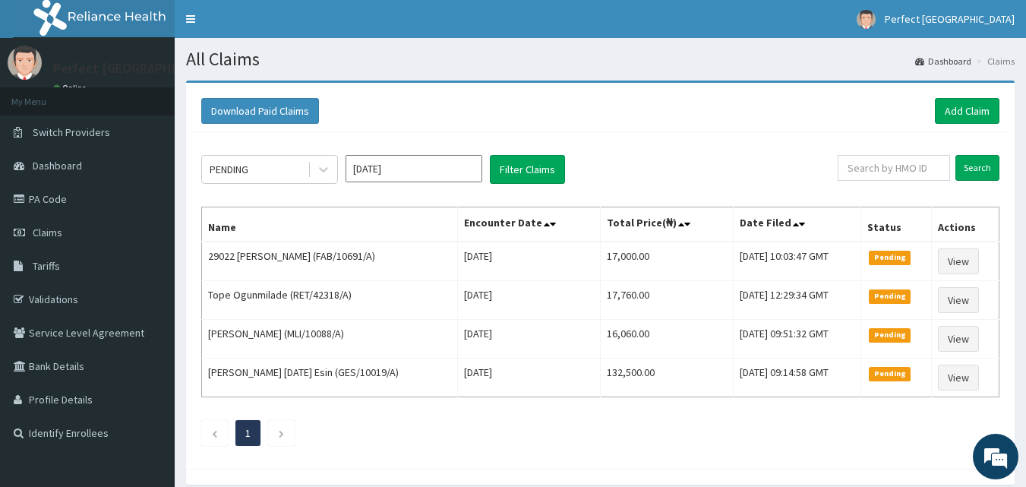
scroll to position [63, 0]
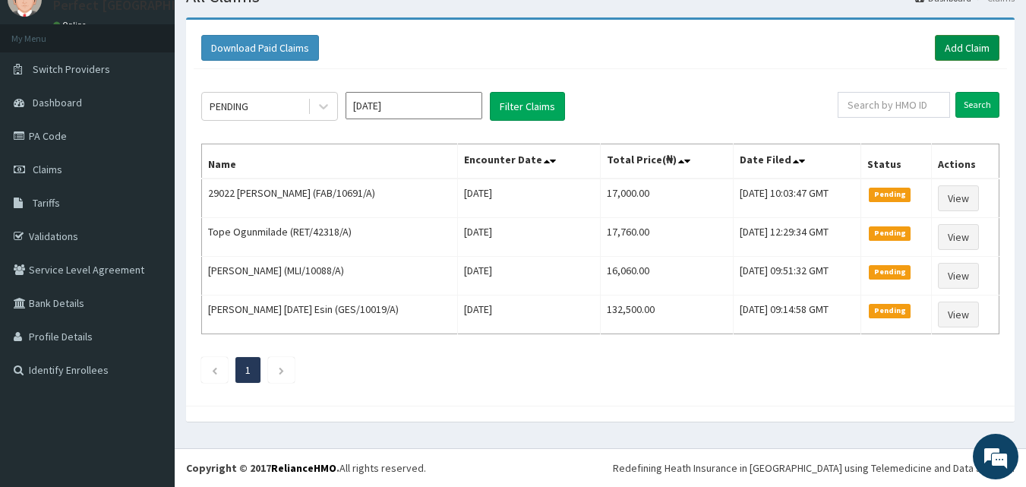
click at [966, 39] on link "Add Claim" at bounding box center [967, 48] width 65 height 26
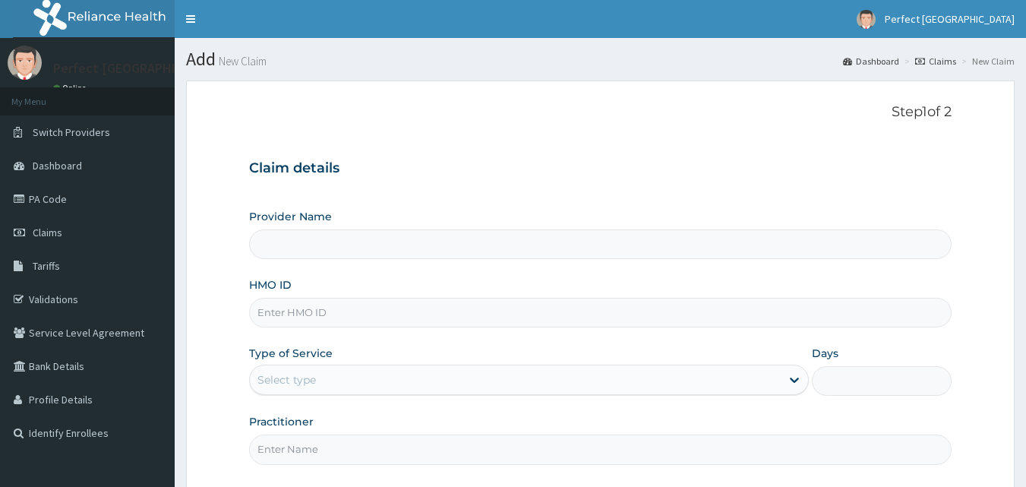
type input "Perfect [GEOGRAPHIC_DATA]"
click at [404, 305] on input "HMO ID" at bounding box center [600, 313] width 703 height 30
type input "2"
type input "1"
